Goal: Task Accomplishment & Management: Manage account settings

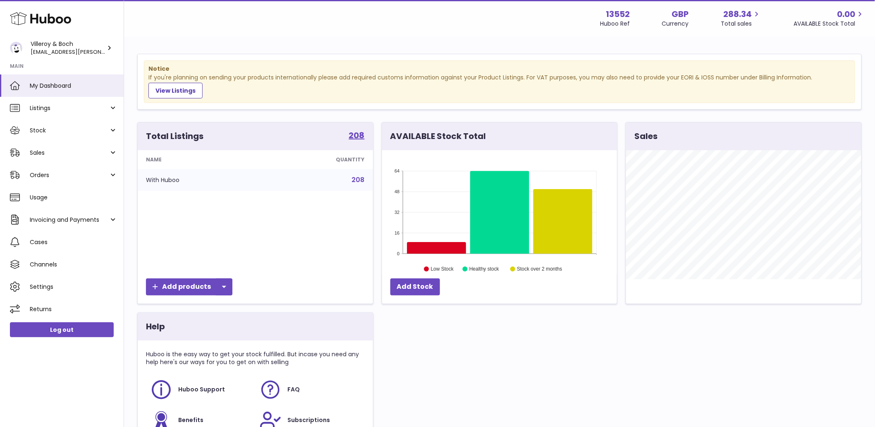
scroll to position [129, 235]
click at [67, 147] on link "Sales" at bounding box center [62, 152] width 124 height 22
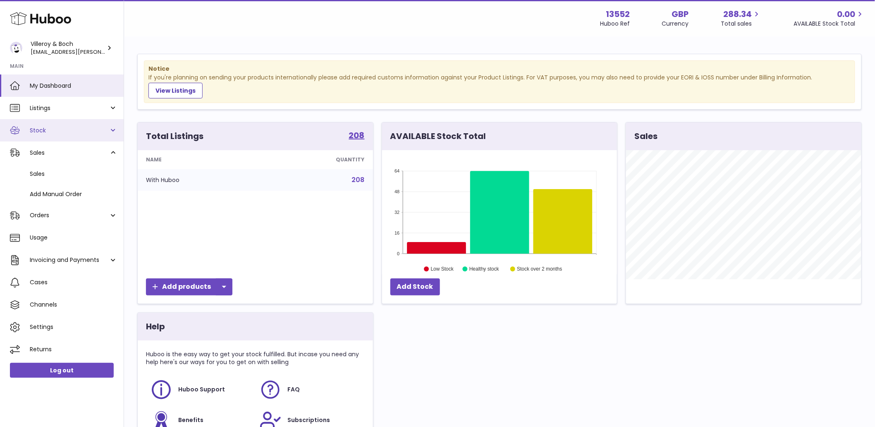
click at [63, 131] on span "Stock" at bounding box center [69, 131] width 79 height 8
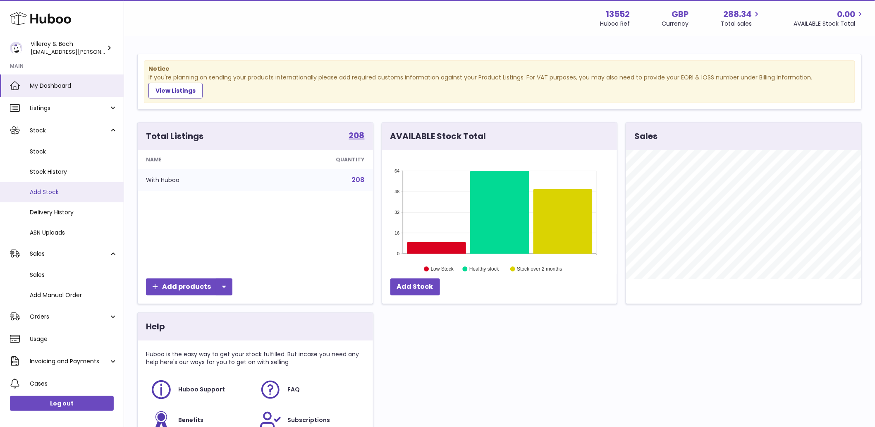
click at [61, 191] on span "Add Stock" at bounding box center [74, 192] width 88 height 8
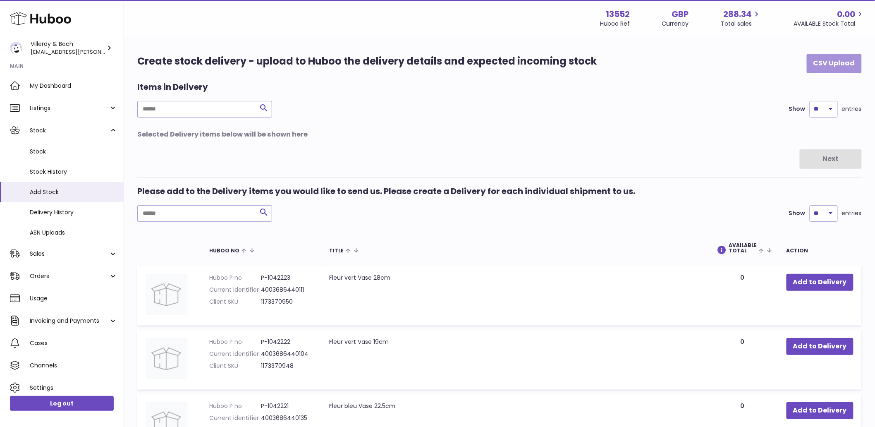
click at [826, 63] on button "CSV Upload" at bounding box center [834, 63] width 55 height 19
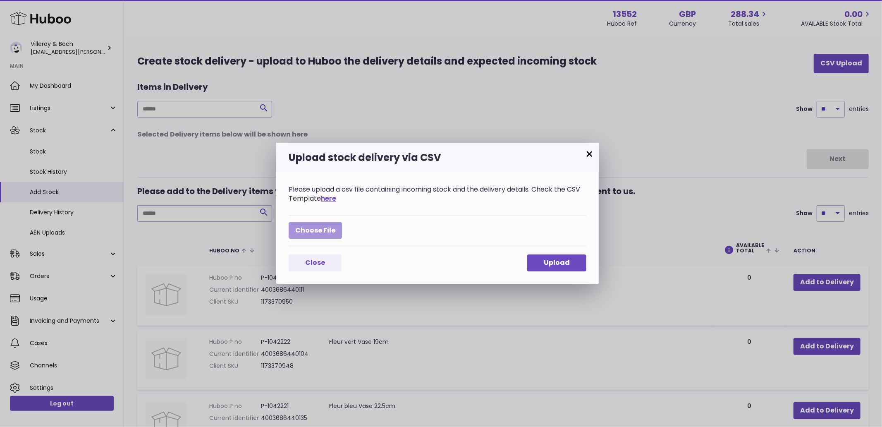
click at [326, 226] on label at bounding box center [315, 230] width 53 height 17
click at [335, 226] on input "file" at bounding box center [335, 226] width 0 height 0
type input "**********"
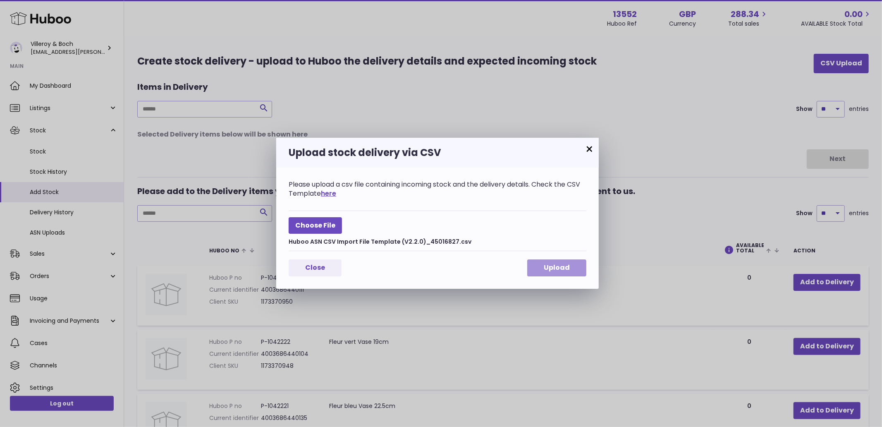
click at [550, 263] on span "Upload" at bounding box center [557, 268] width 26 height 10
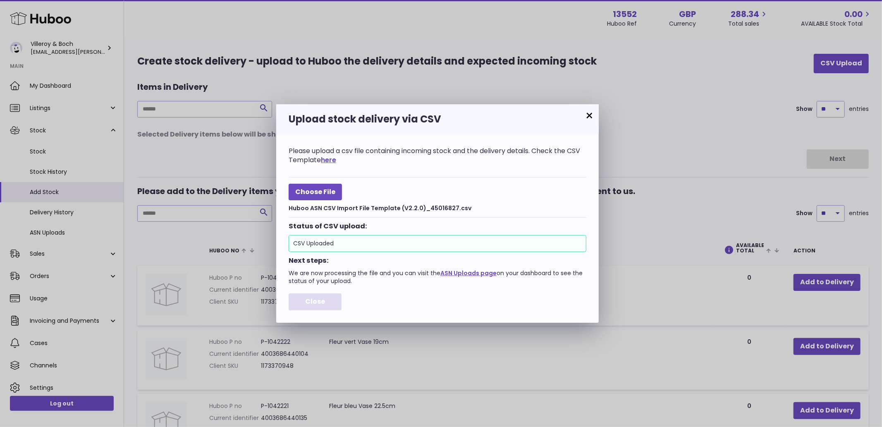
click at [317, 300] on span "Close" at bounding box center [315, 301] width 20 height 10
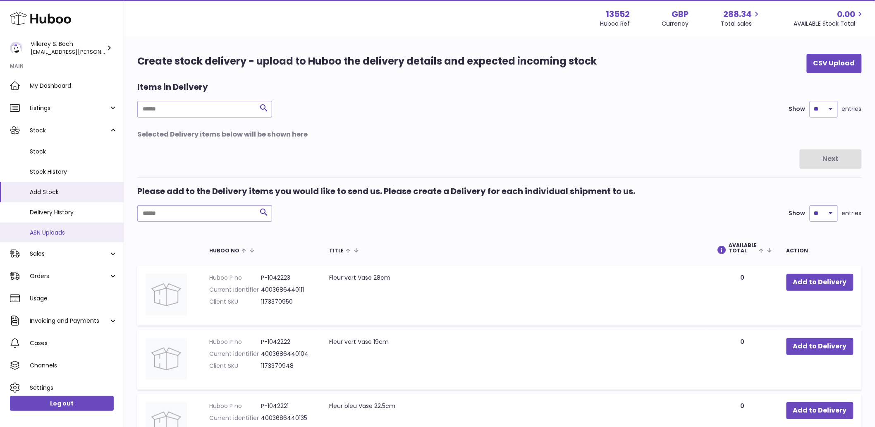
click at [67, 234] on span "ASN Uploads" at bounding box center [74, 233] width 88 height 8
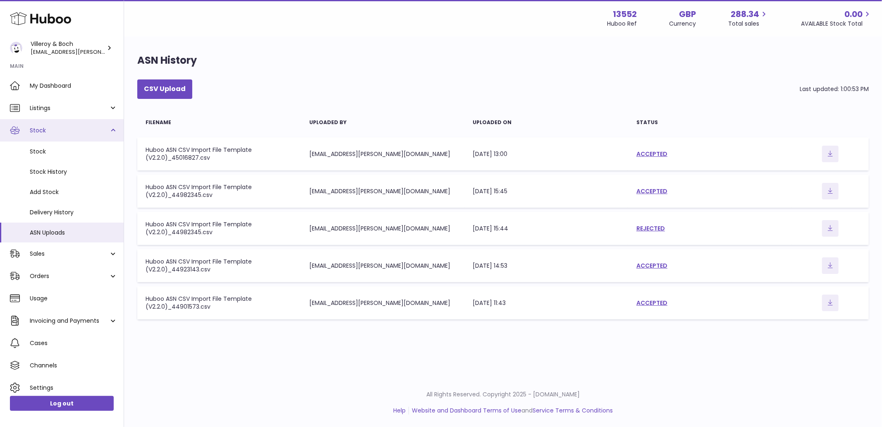
click at [56, 137] on link "Stock" at bounding box center [62, 130] width 124 height 22
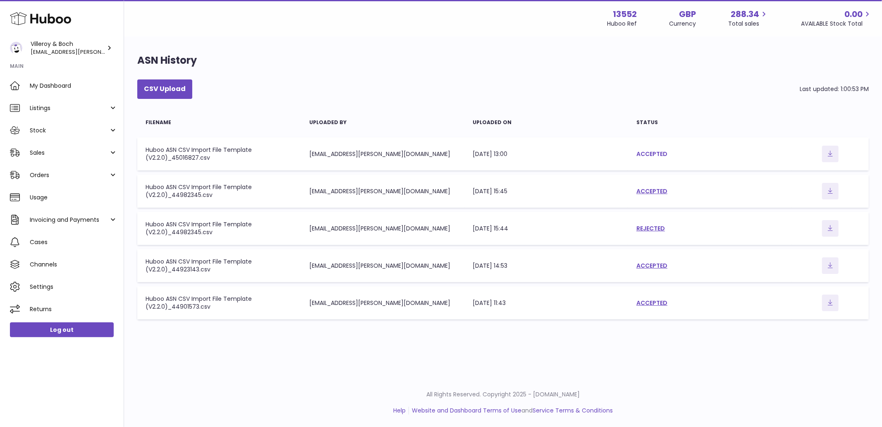
click at [661, 153] on link "ACCEPTED" at bounding box center [651, 154] width 31 height 8
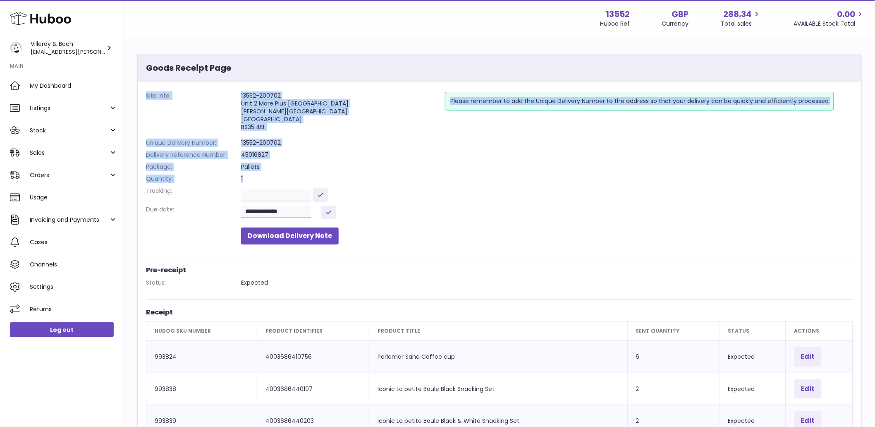
drag, startPoint x: 274, startPoint y: 179, endPoint x: 143, endPoint y: 98, distance: 155.0
copy dl "Site Info: 13552-200702 Unit [GEOGRAPHIC_DATA][STREET_ADDRESS][PERSON_NAME] Ple…"
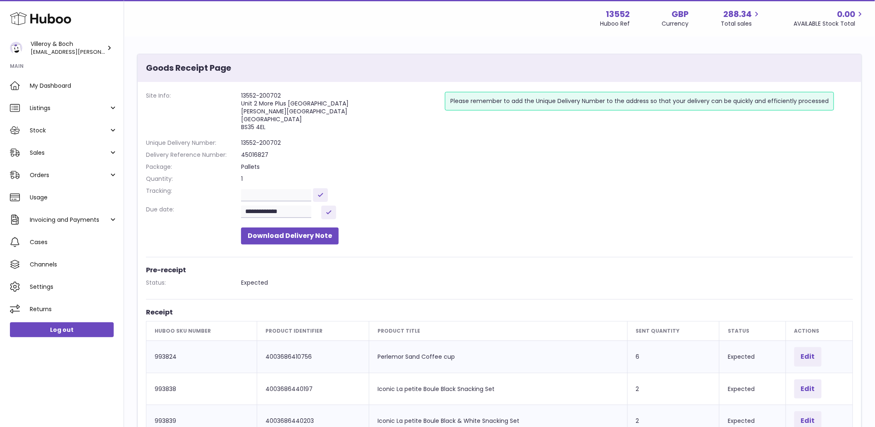
click at [502, 229] on dd "Download Delivery Note" at bounding box center [547, 233] width 612 height 21
